Goal: Information Seeking & Learning: Learn about a topic

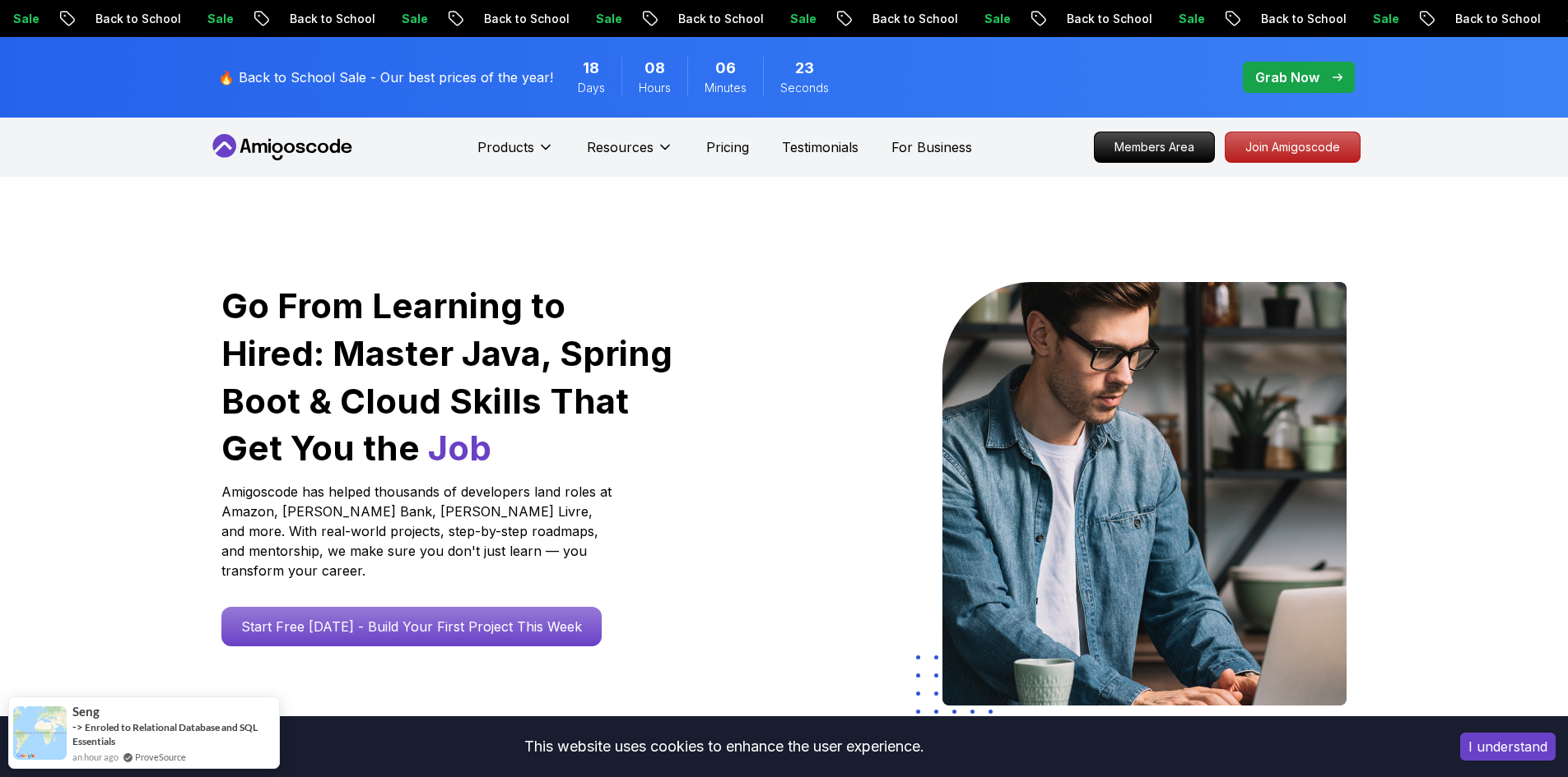
click at [297, 146] on icon at bounding box center [300, 148] width 9 height 10
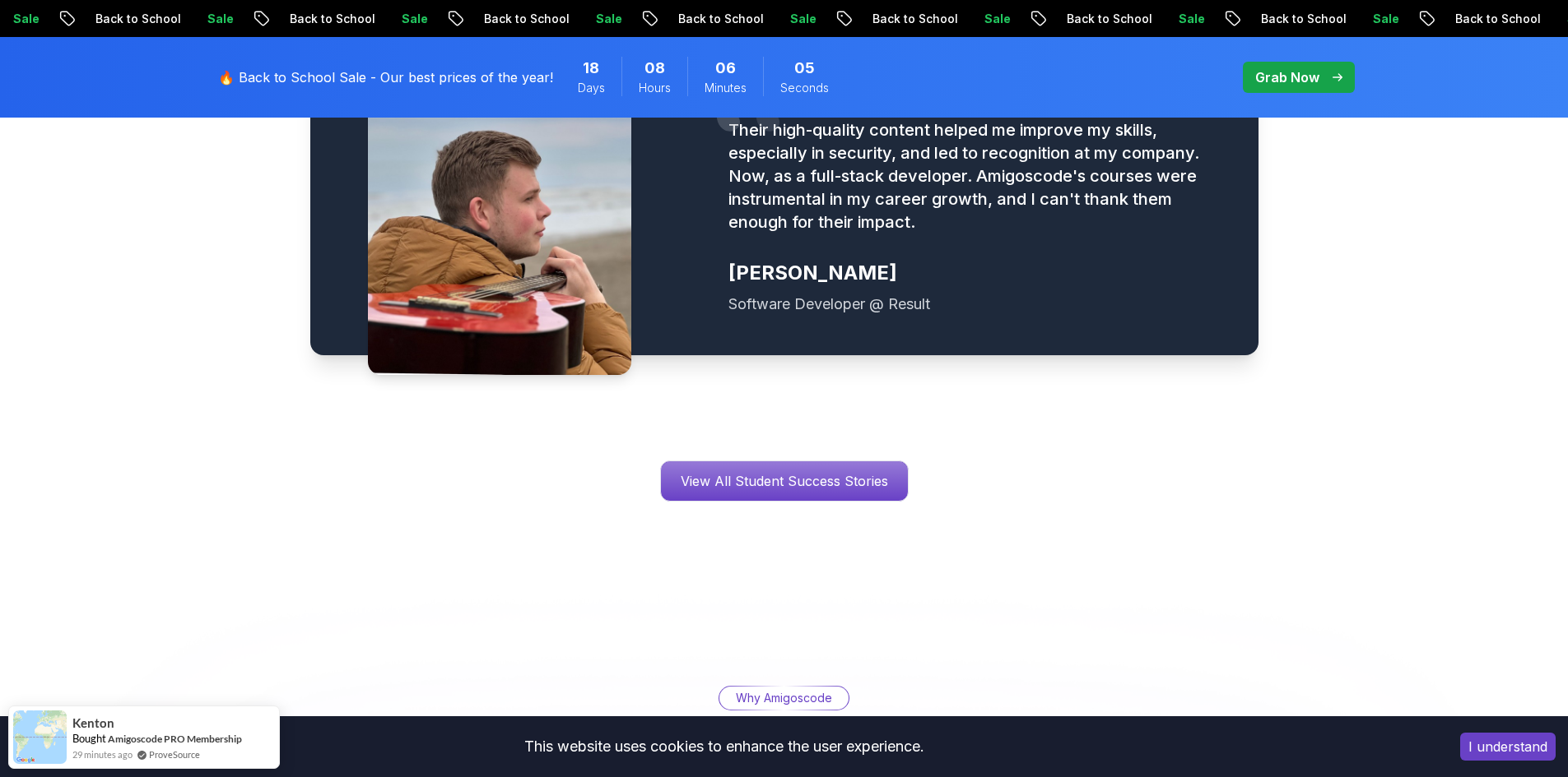
scroll to position [2714, 0]
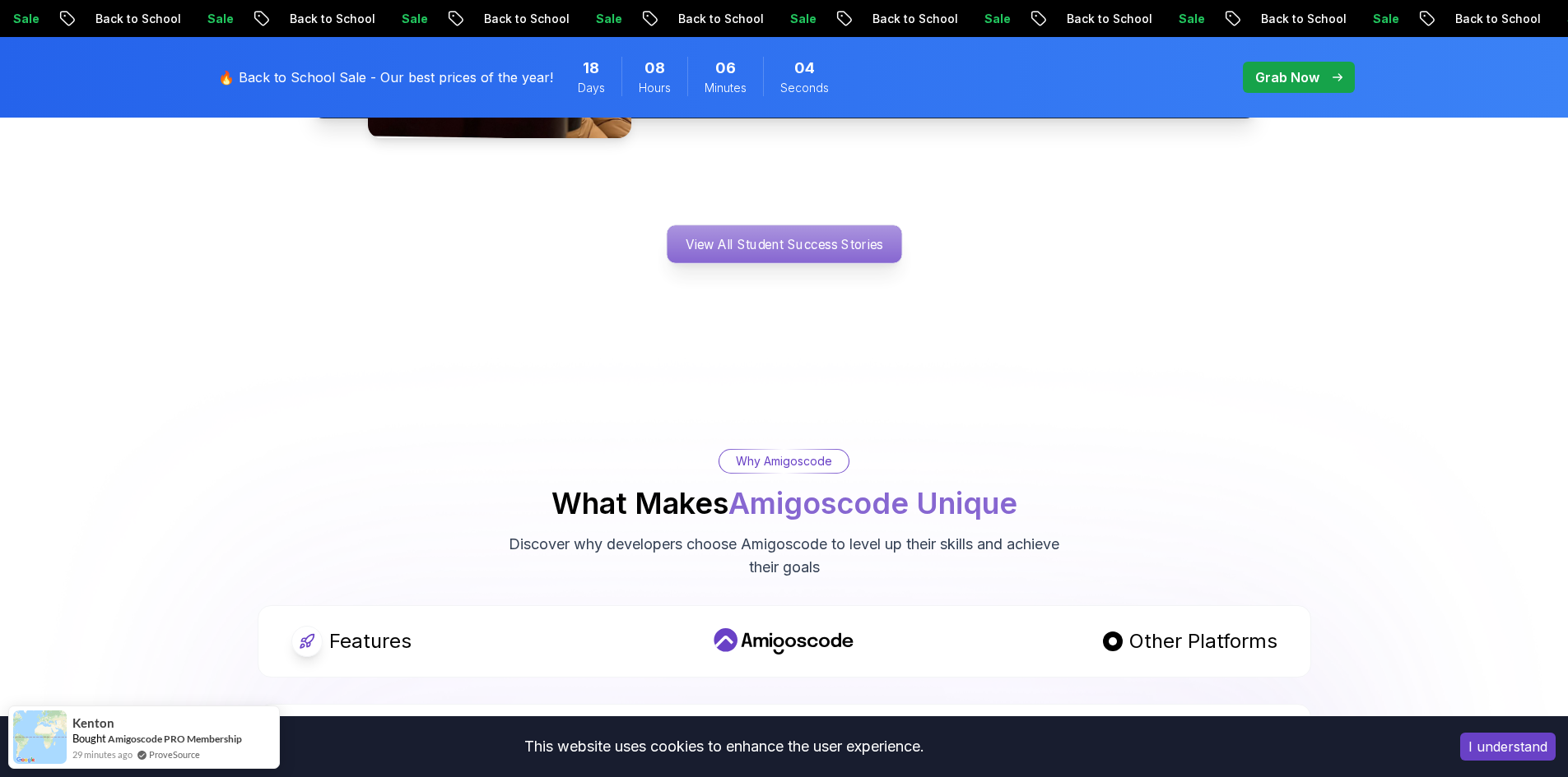
click at [876, 226] on p "View All Student Success Stories" at bounding box center [783, 244] width 234 height 37
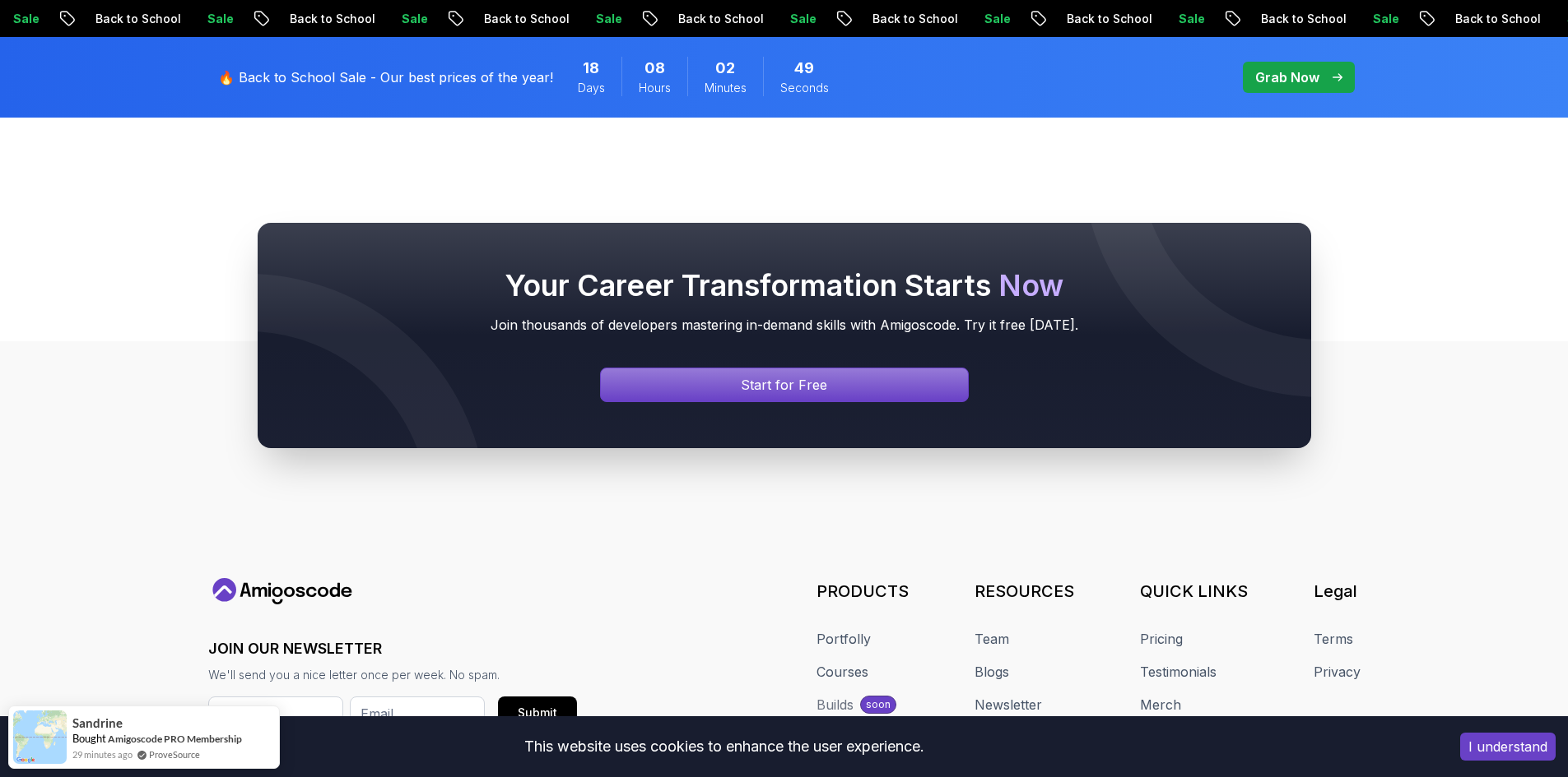
scroll to position [232, 0]
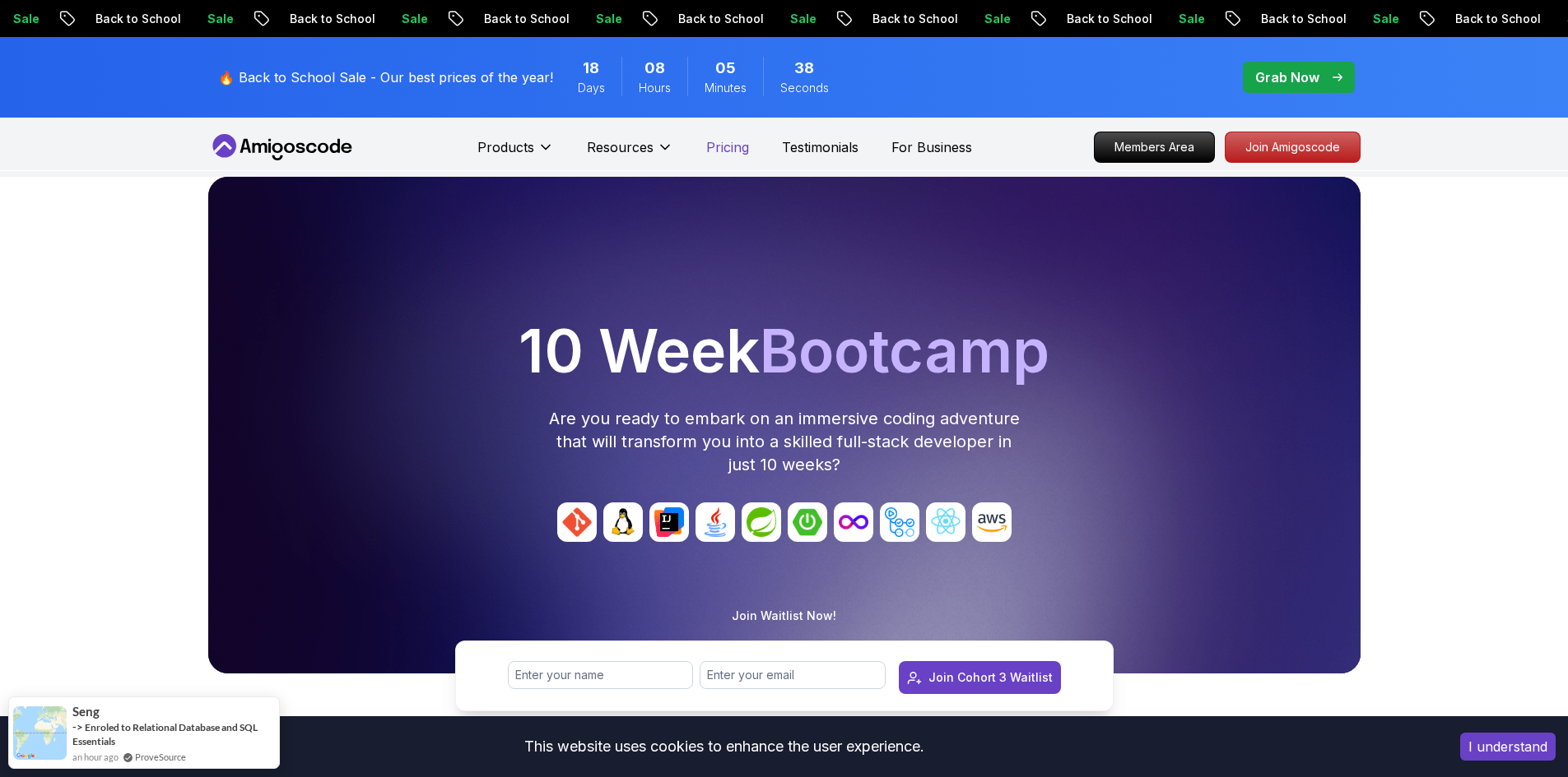
click at [732, 142] on p "Pricing" at bounding box center [727, 147] width 42 height 20
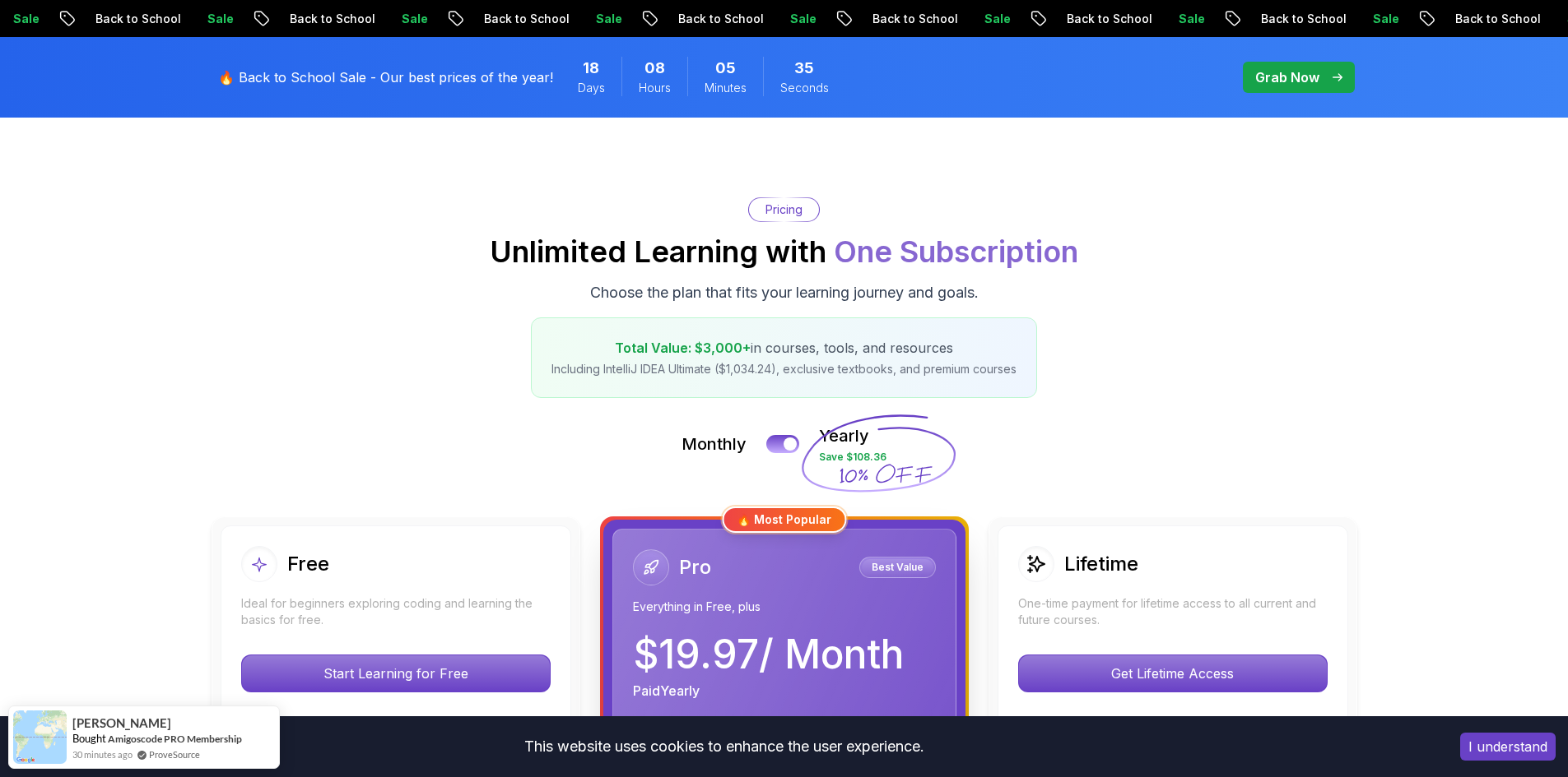
scroll to position [82, 0]
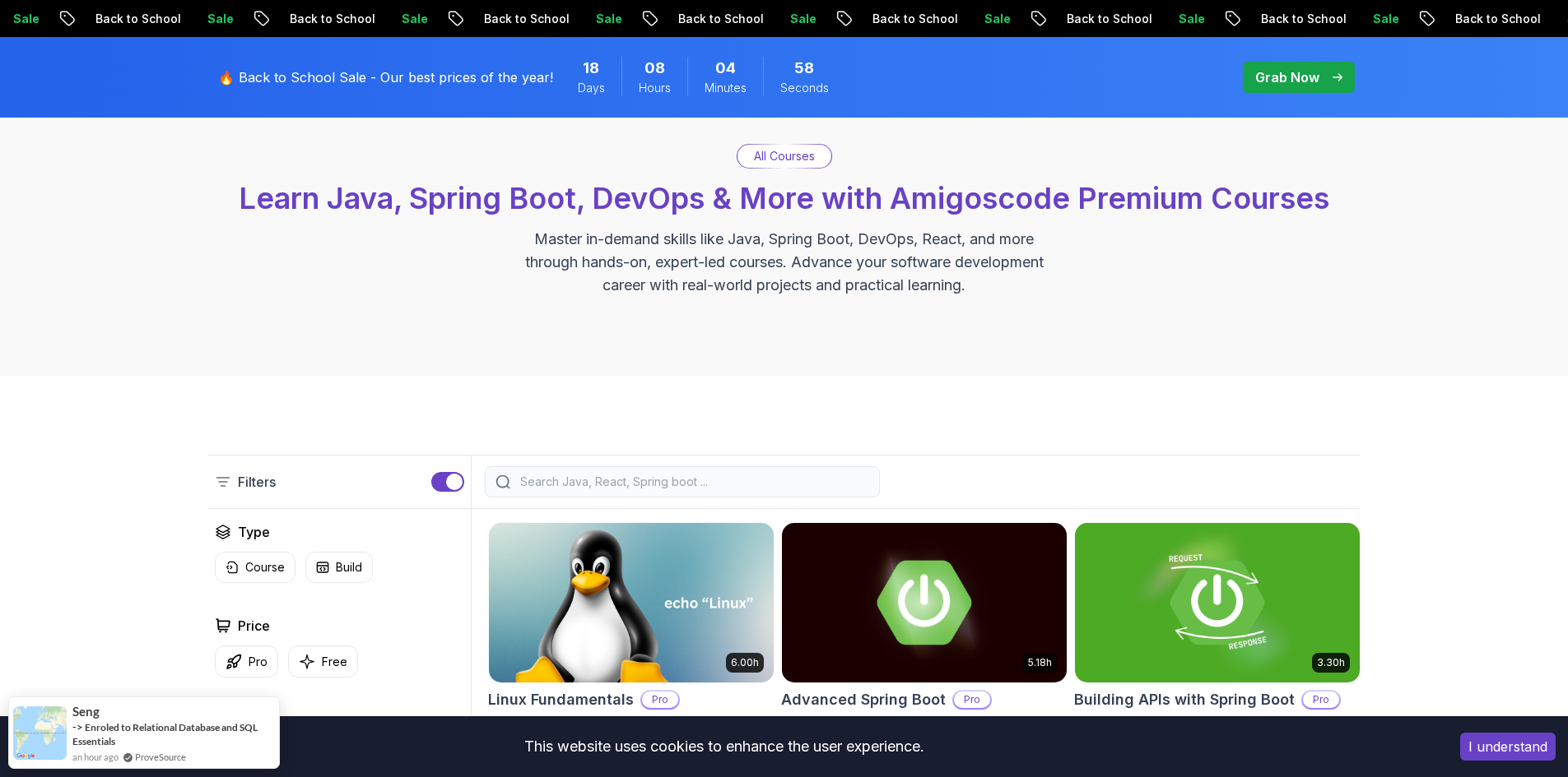
scroll to position [82, 0]
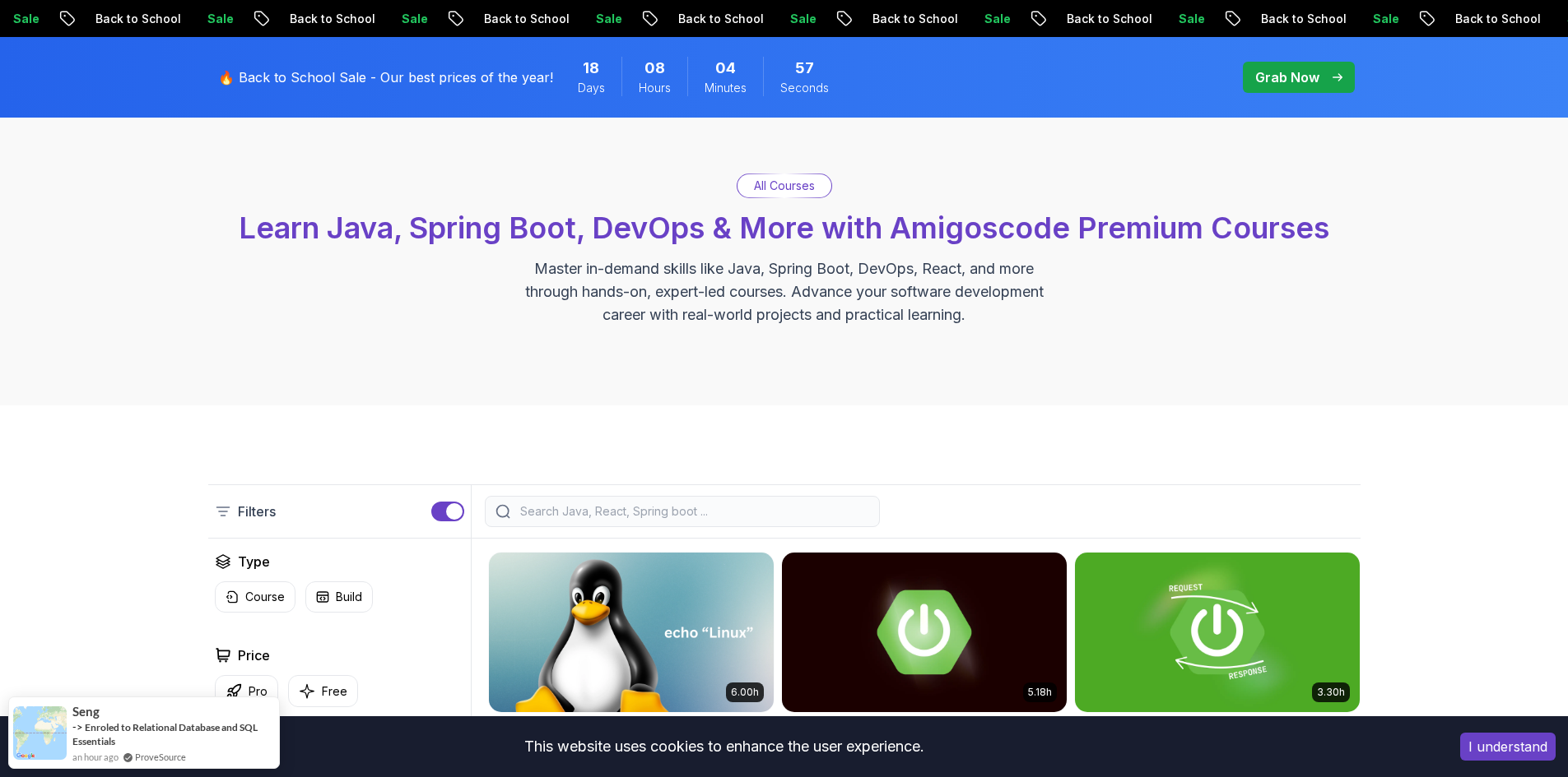
click at [812, 518] on input "search" at bounding box center [692, 511] width 352 height 17
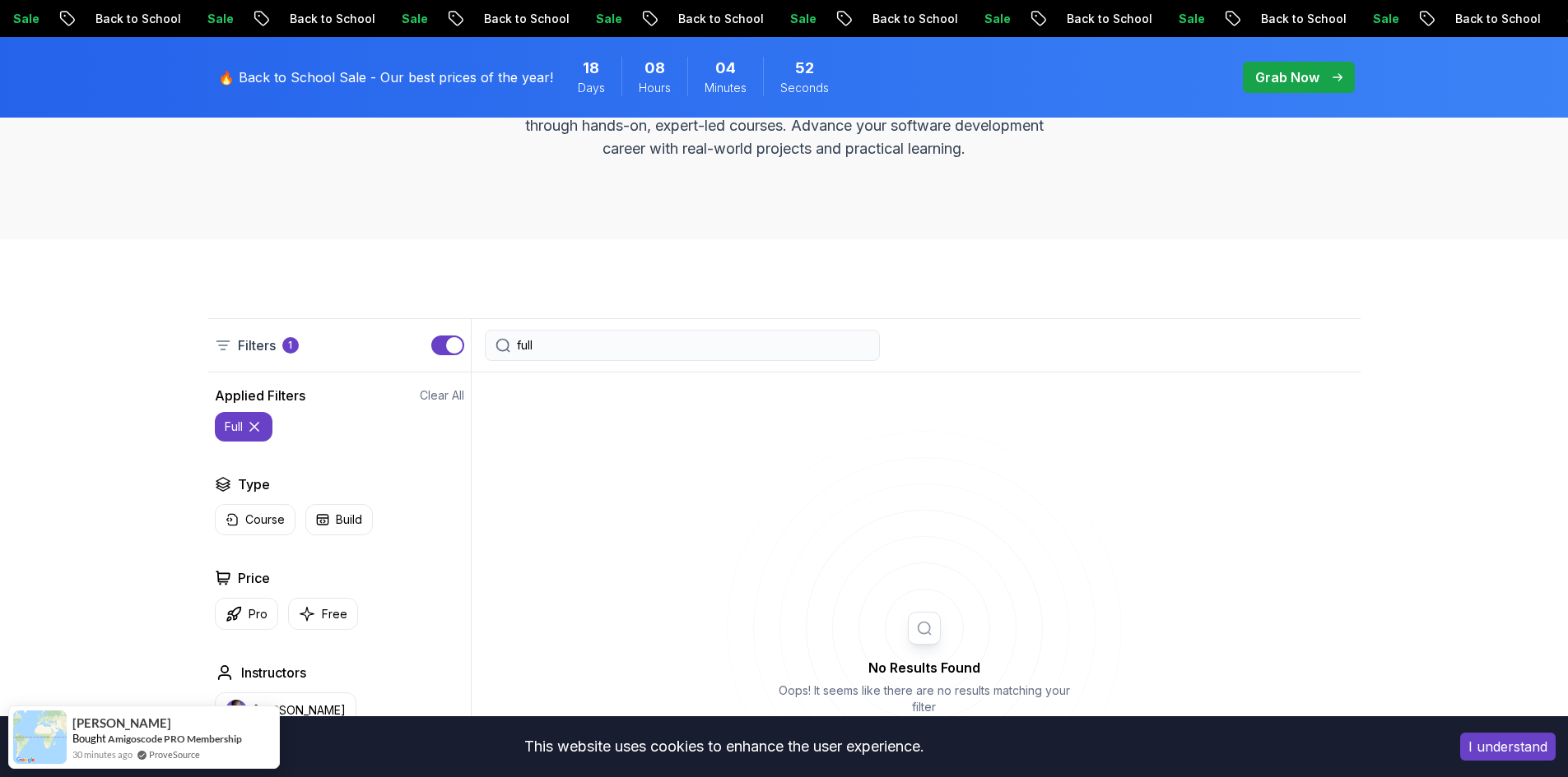
scroll to position [247, 0]
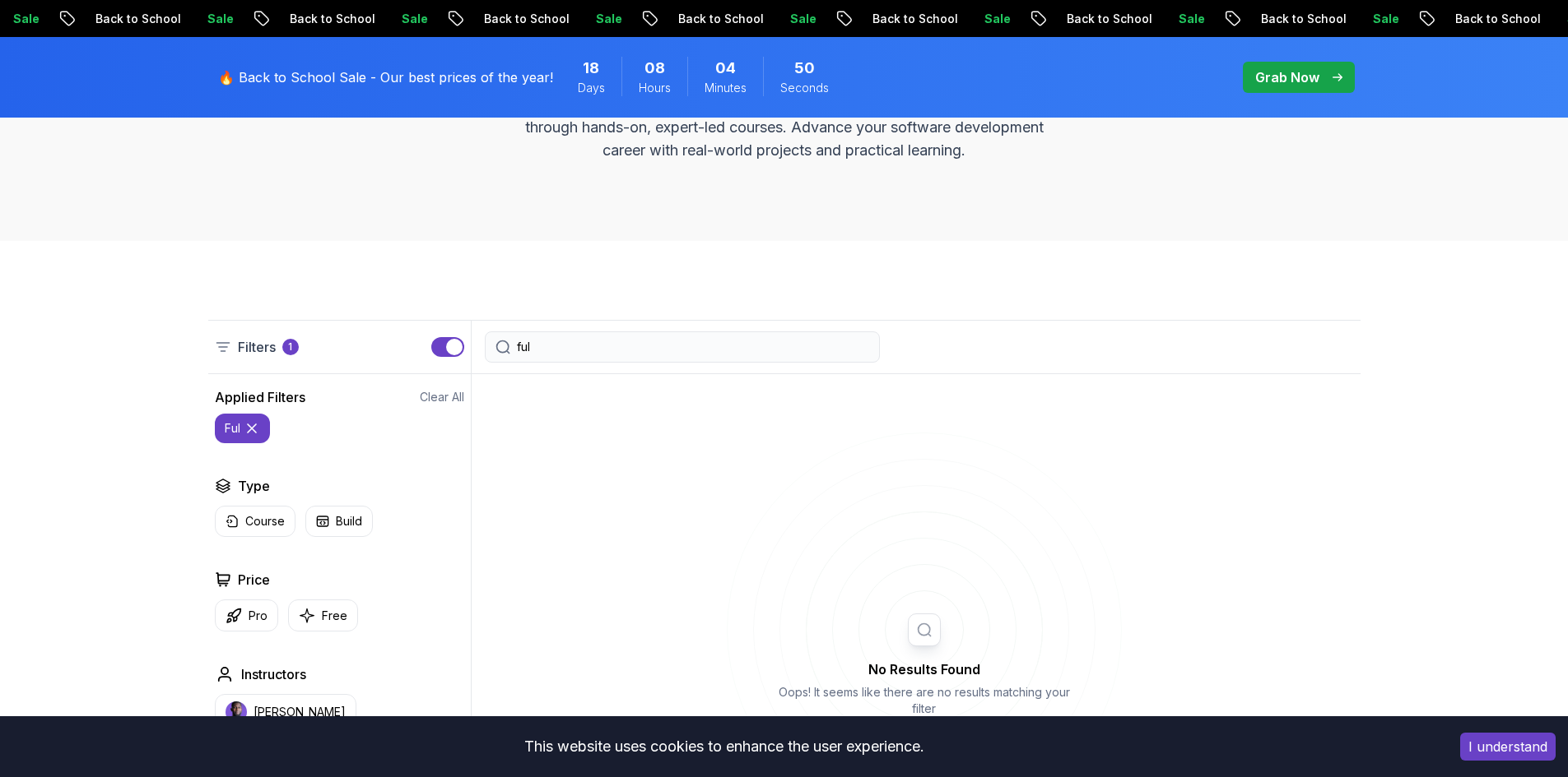
type input "full"
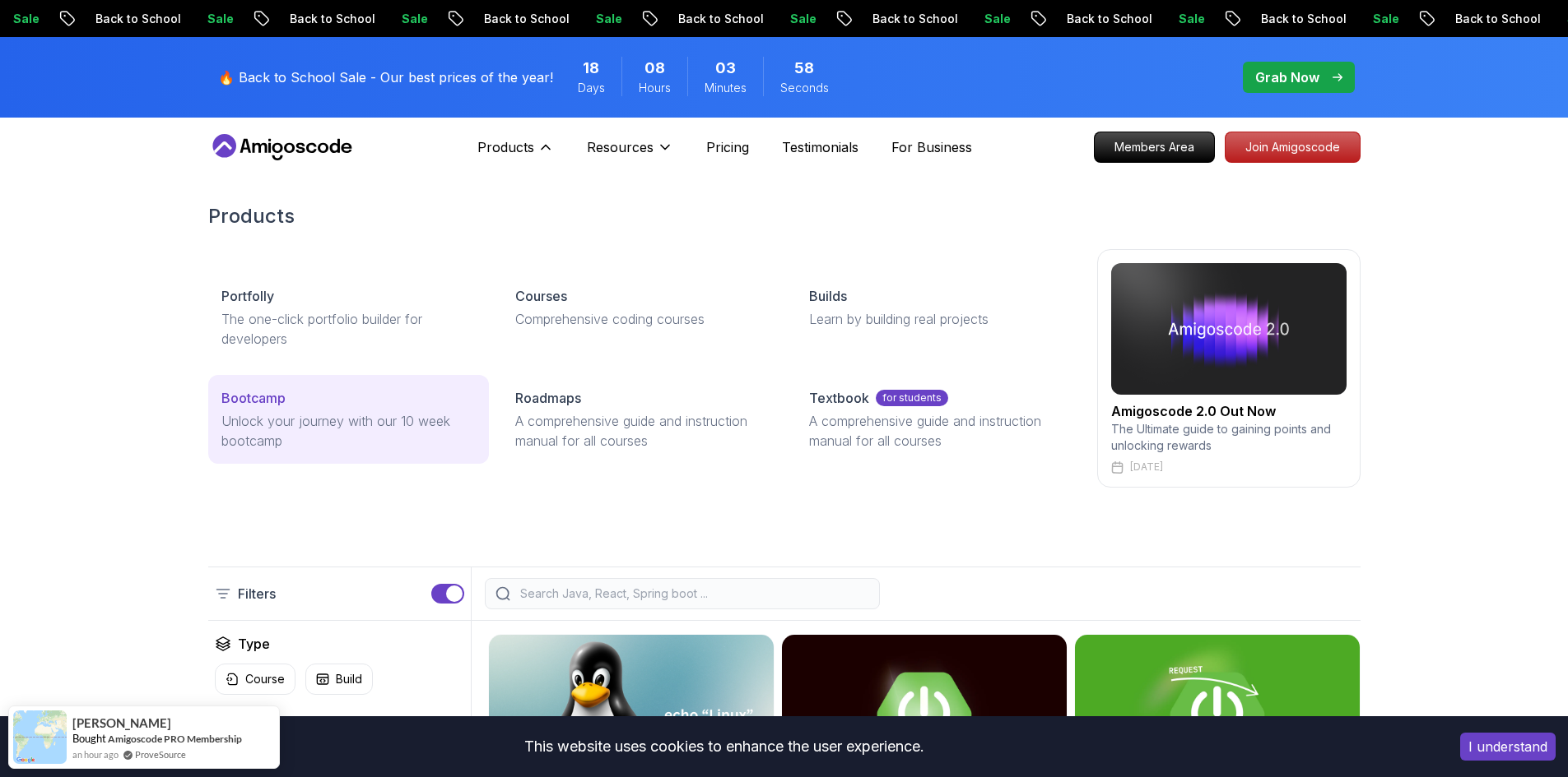
click at [333, 399] on div "Bootcamp" at bounding box center [348, 398] width 254 height 20
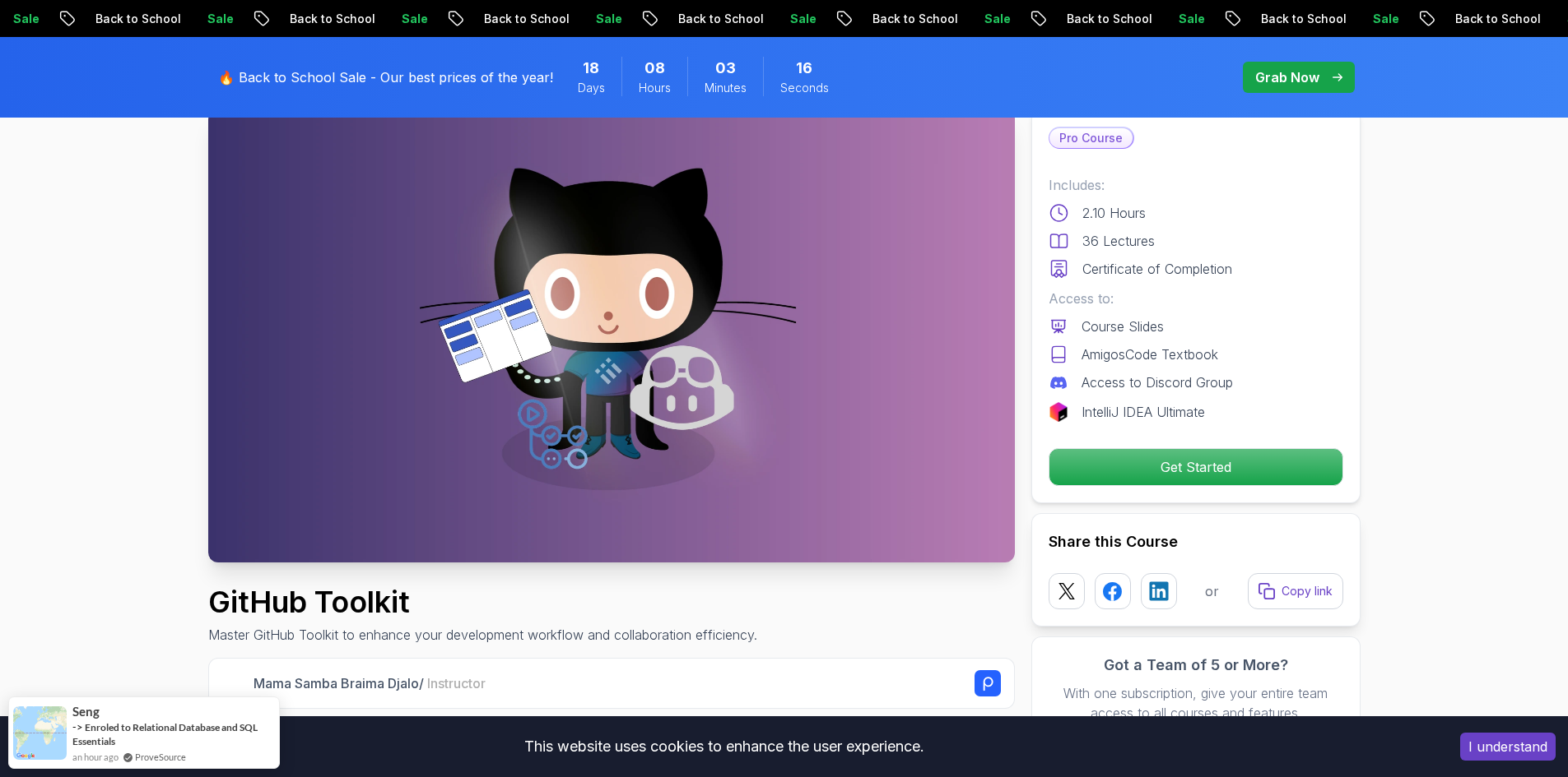
scroll to position [247, 0]
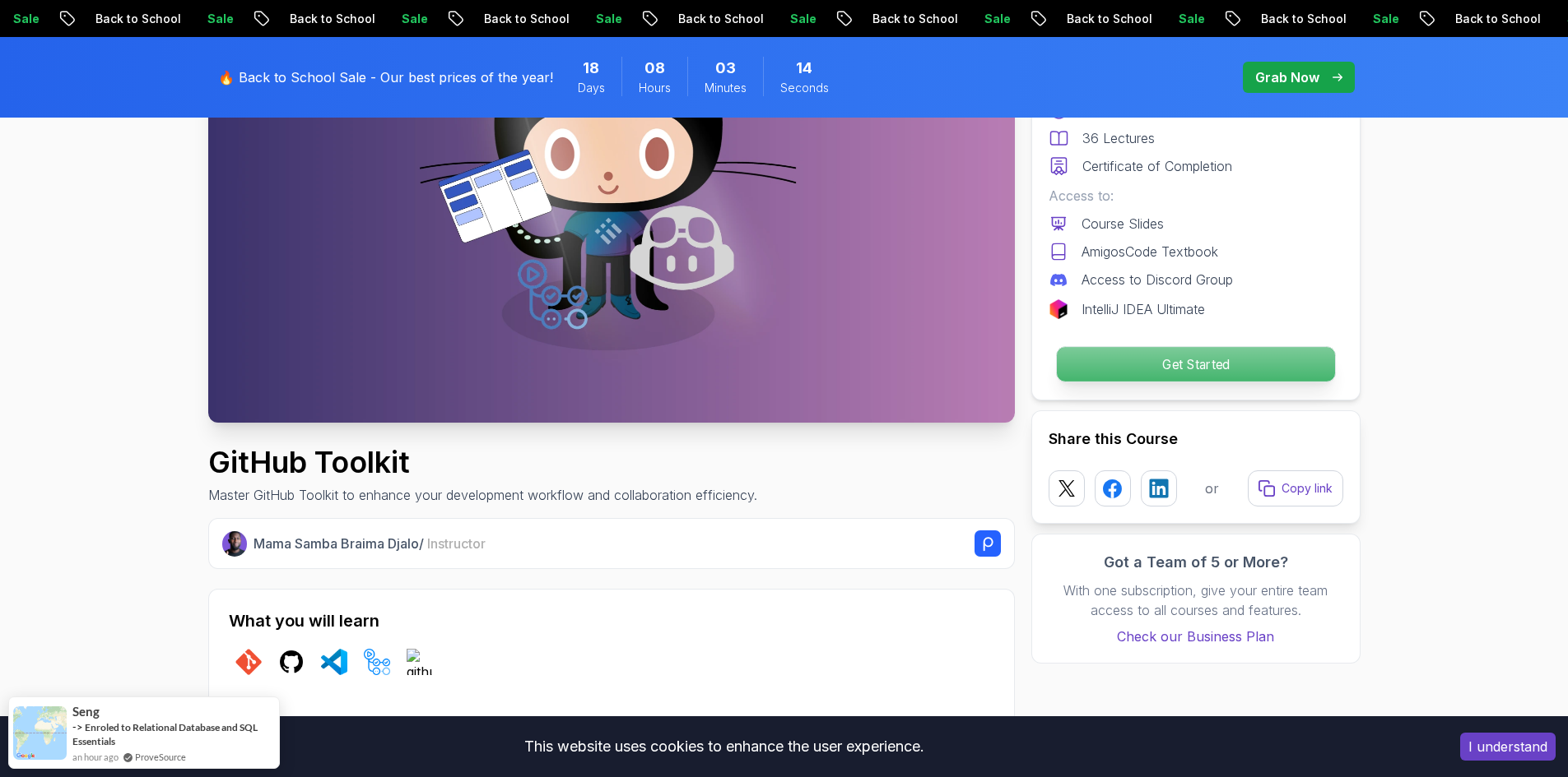
click at [1119, 357] on p "Get Started" at bounding box center [1195, 364] width 278 height 34
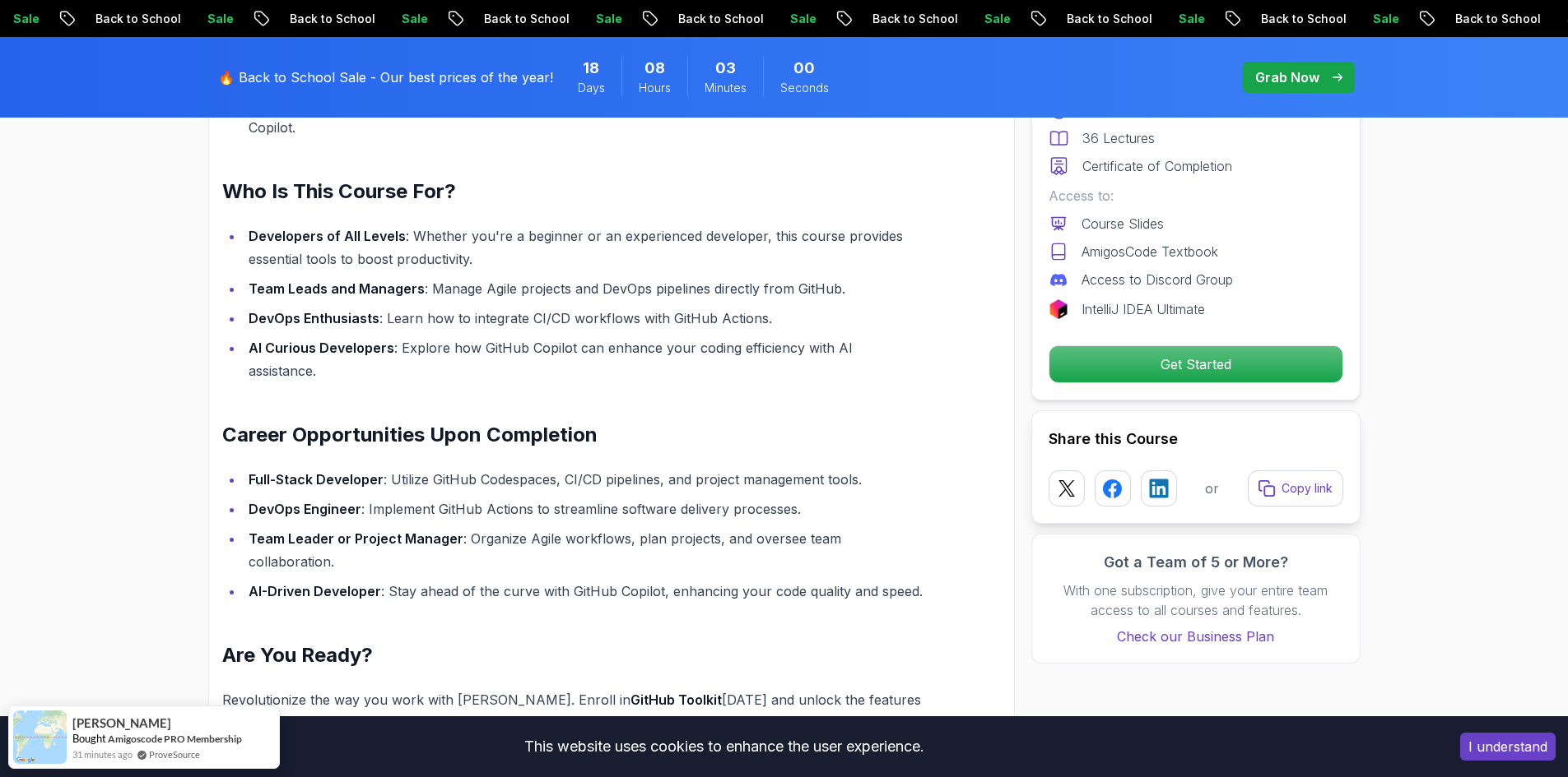
scroll to position [1491, 0]
